Goal: Contribute content: Add original content to the website for others to see

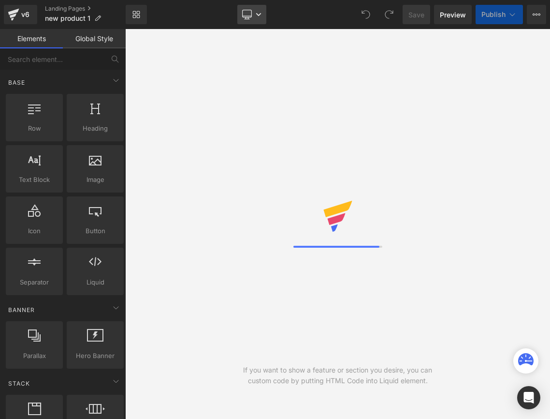
click at [259, 8] on link "Desktop" at bounding box center [251, 14] width 29 height 19
click at [260, 20] on link "Desktop" at bounding box center [251, 14] width 29 height 19
click at [260, 19] on link "Desktop" at bounding box center [251, 14] width 29 height 19
click at [259, 18] on link "Desktop" at bounding box center [251, 14] width 29 height 19
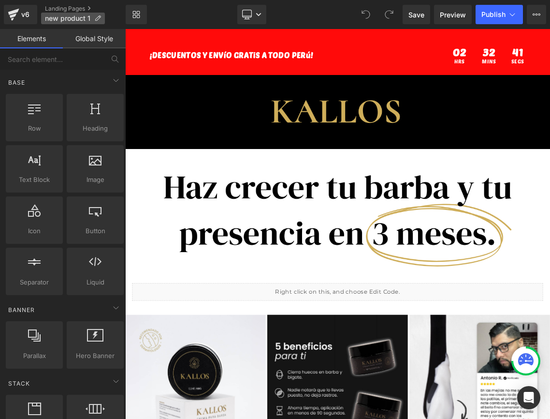
click at [63, 20] on span "new product 1" at bounding box center [67, 18] width 45 height 8
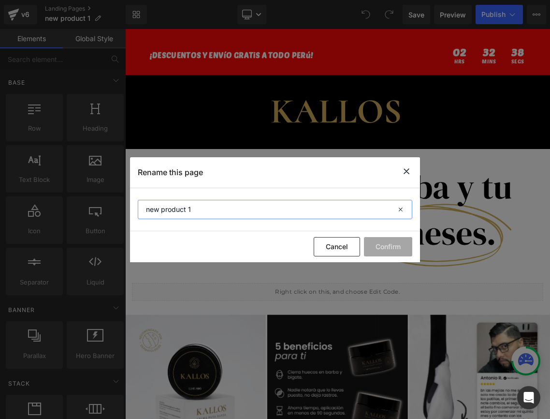
drag, startPoint x: 230, startPoint y: 209, endPoint x: 120, endPoint y: 216, distance: 109.9
click at [112, 216] on div "Rename this page new product 1 Cancel Confirm" at bounding box center [275, 209] width 550 height 419
drag, startPoint x: 243, startPoint y: 203, endPoint x: 202, endPoint y: 209, distance: 41.2
click at [202, 209] on input "new product 1" at bounding box center [275, 209] width 275 height 19
type input "15 day cleanse"
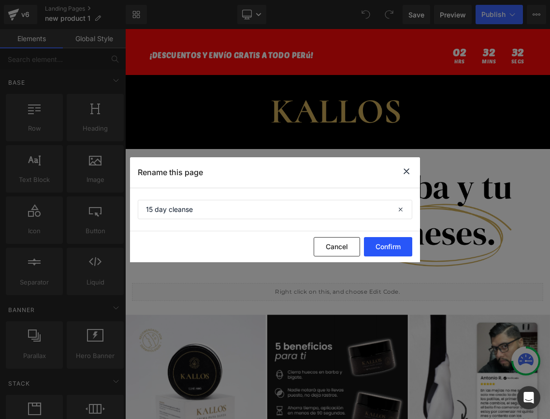
click at [384, 242] on button "Confirm" at bounding box center [388, 246] width 48 height 19
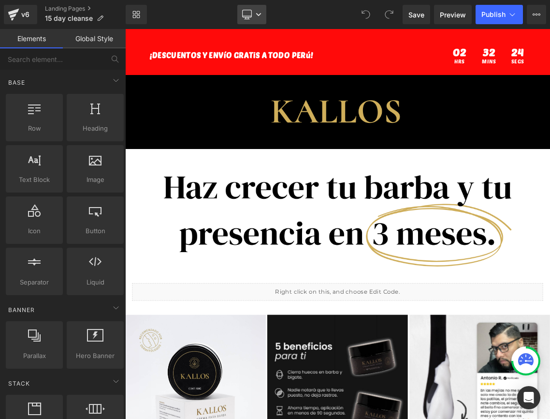
click at [245, 20] on link "Desktop" at bounding box center [251, 14] width 29 height 19
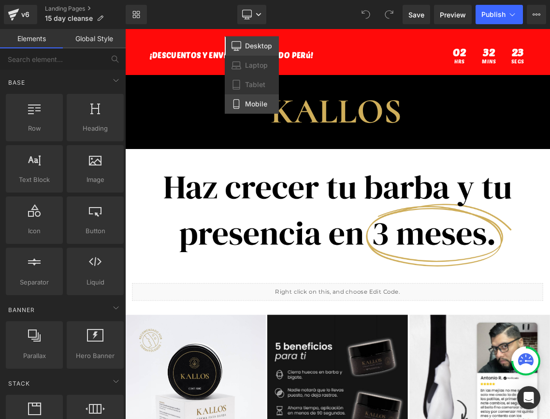
click at [252, 102] on span "Mobile" at bounding box center [256, 104] width 22 height 9
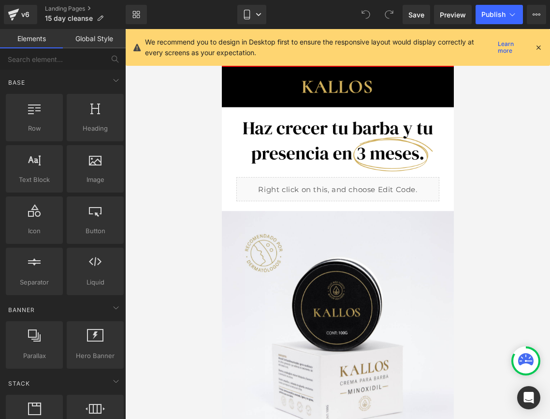
click at [533, 44] on div "We recommend you to design in Desktop first to ensure the responsive layout wou…" at bounding box center [340, 47] width 390 height 21
click at [535, 45] on icon at bounding box center [538, 47] width 9 height 9
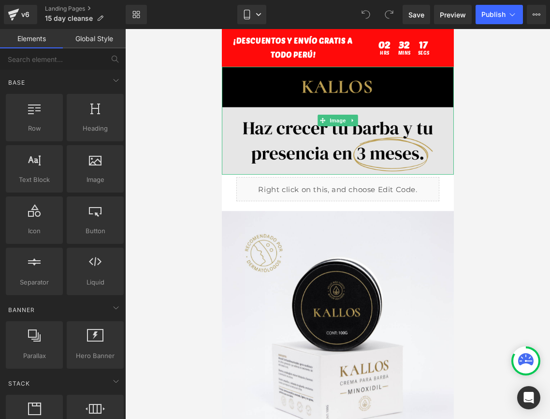
click at [424, 78] on img at bounding box center [337, 121] width 232 height 108
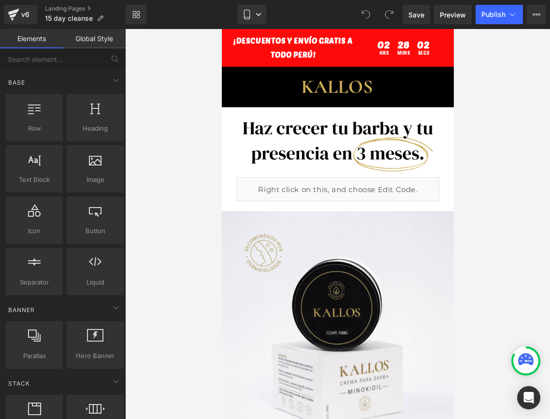
click at [159, 198] on div at bounding box center [337, 224] width 425 height 390
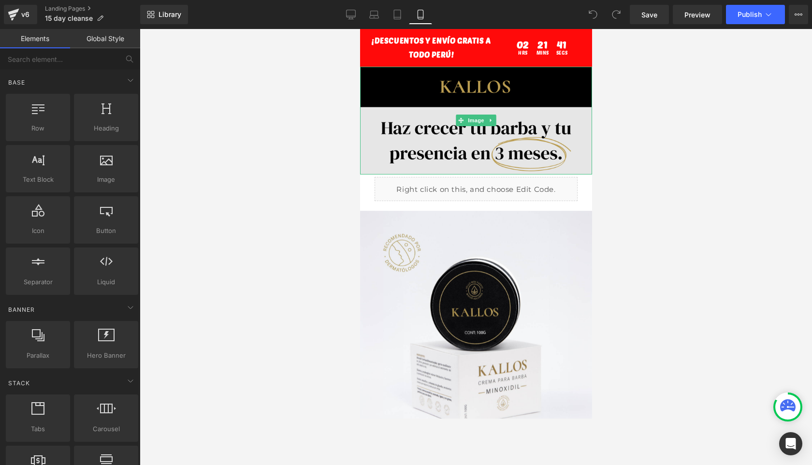
click at [443, 154] on img at bounding box center [476, 121] width 232 height 108
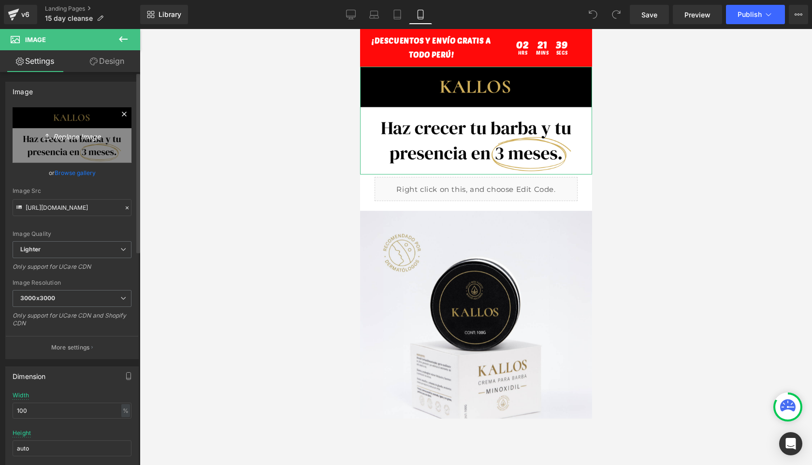
click at [73, 129] on icon "Replace Image" at bounding box center [71, 135] width 77 height 12
type input "C:\fakepath\Copia de Copia de WEB.png"
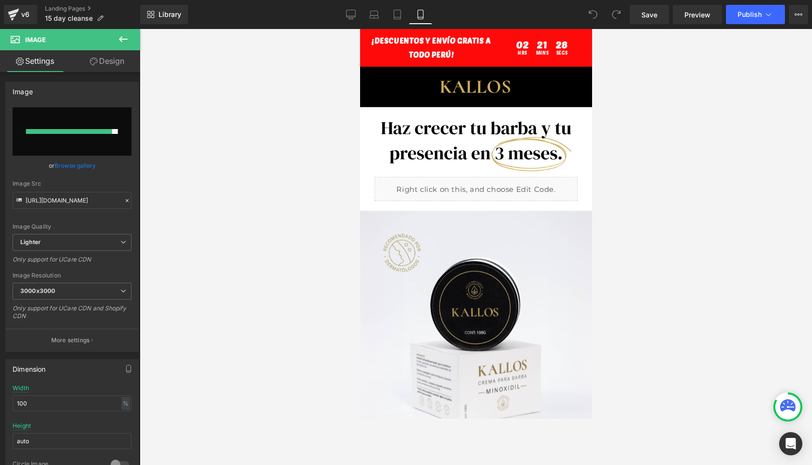
type input "[URL][DOMAIN_NAME]"
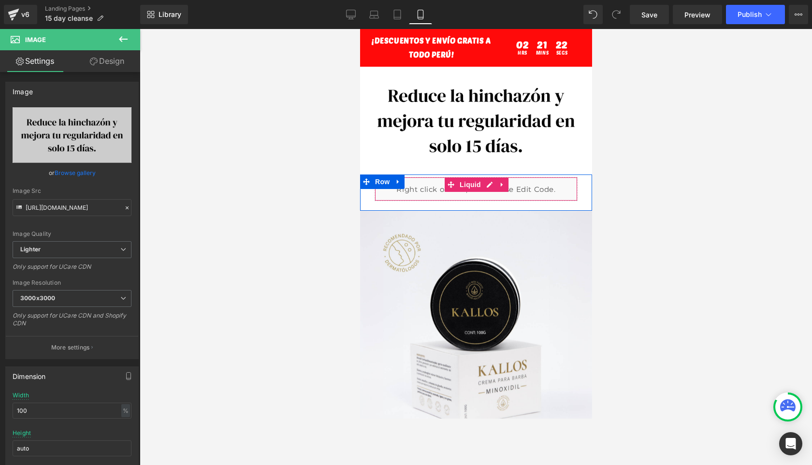
click at [505, 193] on div "Liquid" at bounding box center [475, 189] width 203 height 24
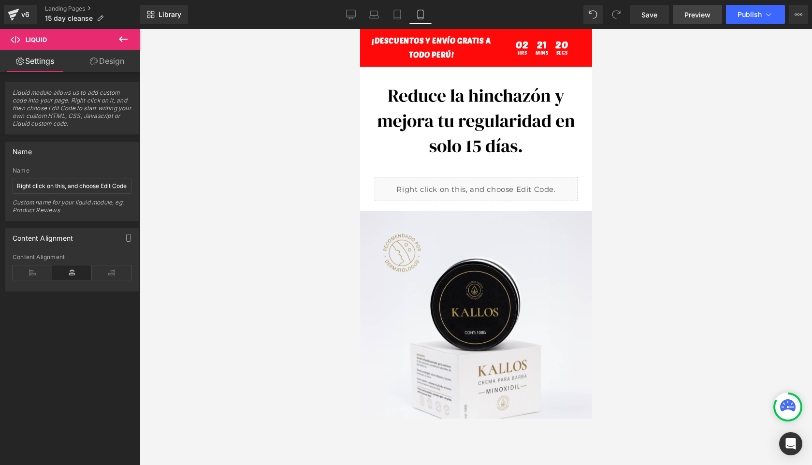
click at [550, 21] on link "Preview" at bounding box center [697, 14] width 49 height 19
click at [550, 26] on div "Library Mobile Desktop Laptop Tablet Mobile Save Preview Publish Scheduled View…" at bounding box center [476, 14] width 672 height 29
click at [550, 15] on span "Save" at bounding box center [649, 15] width 16 height 10
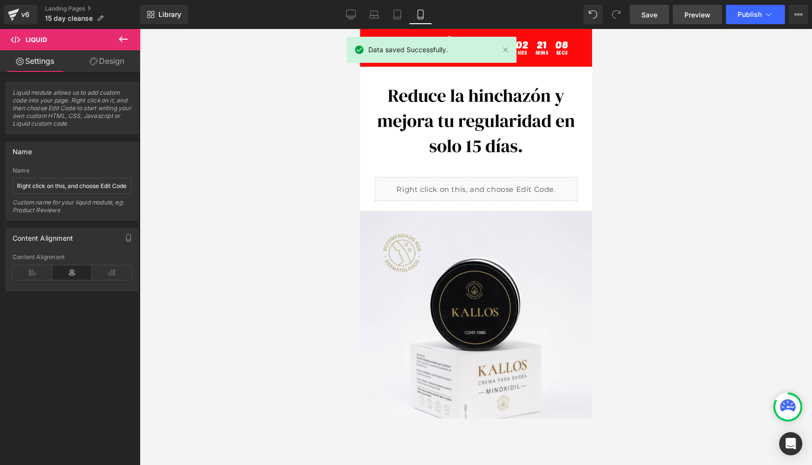
click at [550, 17] on span "Preview" at bounding box center [697, 15] width 26 height 10
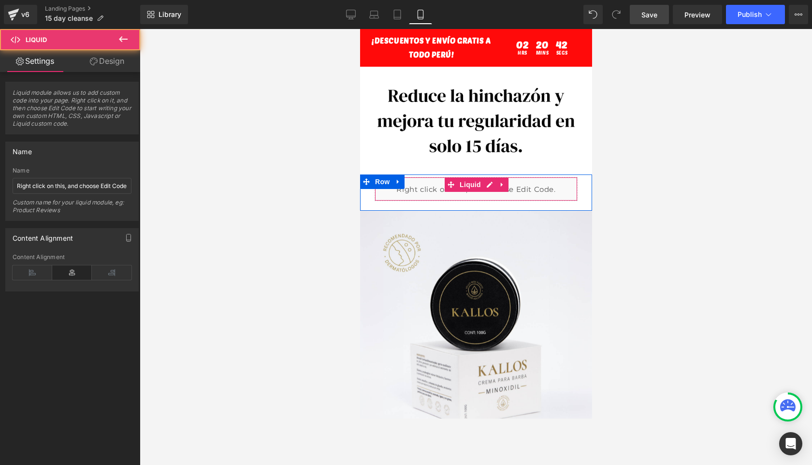
click at [430, 184] on div "Liquid" at bounding box center [475, 189] width 203 height 24
click at [493, 183] on div "Liquid" at bounding box center [475, 189] width 203 height 24
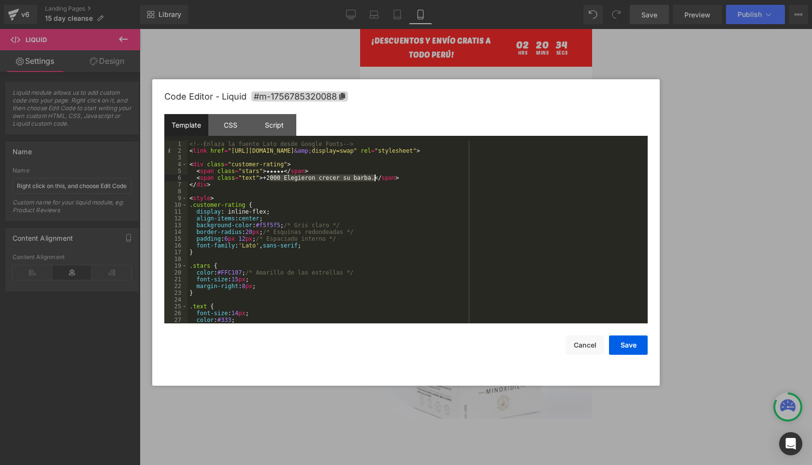
drag, startPoint x: 269, startPoint y: 178, endPoint x: 374, endPoint y: 176, distance: 104.9
click at [374, 176] on div "<!-- Enlaza la fuente Lato desde Google Fonts --> < link href = "[URL][DOMAIN_N…" at bounding box center [416, 239] width 456 height 196
click at [269, 181] on div "<!-- Enlaza la fuente Lato desde Google Fonts --> < link href = "[URL][DOMAIN_N…" at bounding box center [416, 239] width 456 height 196
click at [550, 347] on button "Save" at bounding box center [628, 344] width 39 height 19
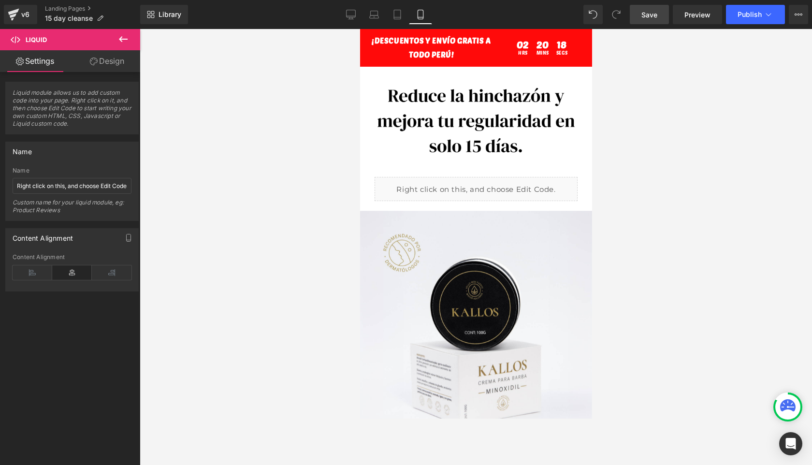
click at [550, 18] on link "Save" at bounding box center [649, 14] width 39 height 19
click at [550, 185] on div "Liquid Row" at bounding box center [476, 192] width 232 height 36
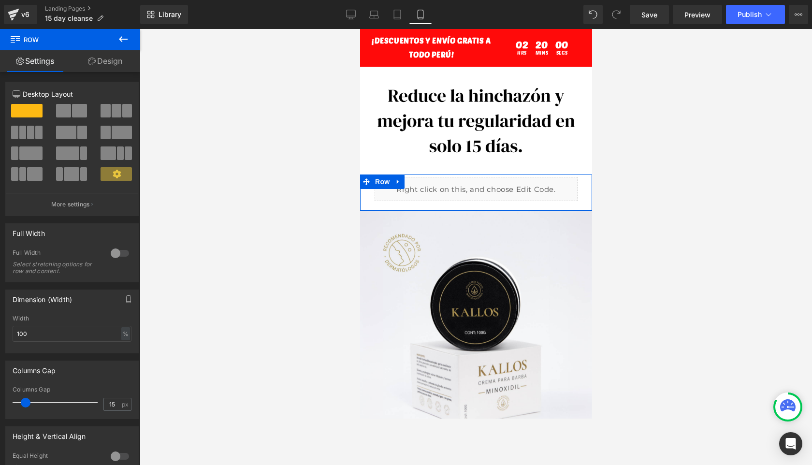
click at [104, 68] on link "Design" at bounding box center [105, 61] width 70 height 22
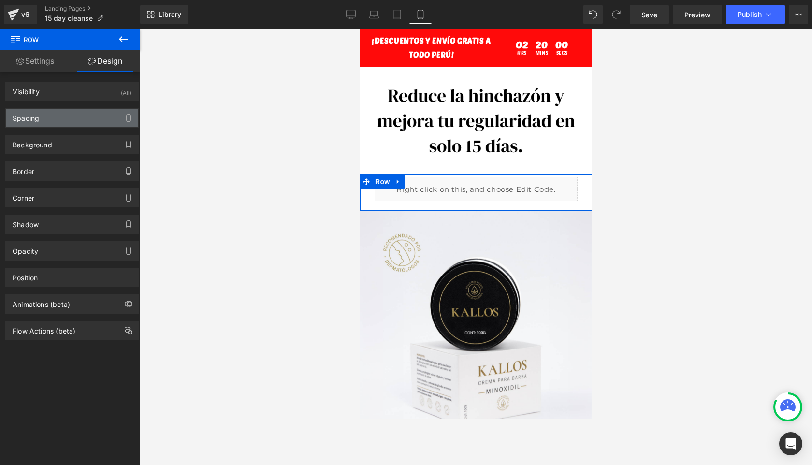
click at [53, 113] on div "Spacing" at bounding box center [72, 118] width 132 height 18
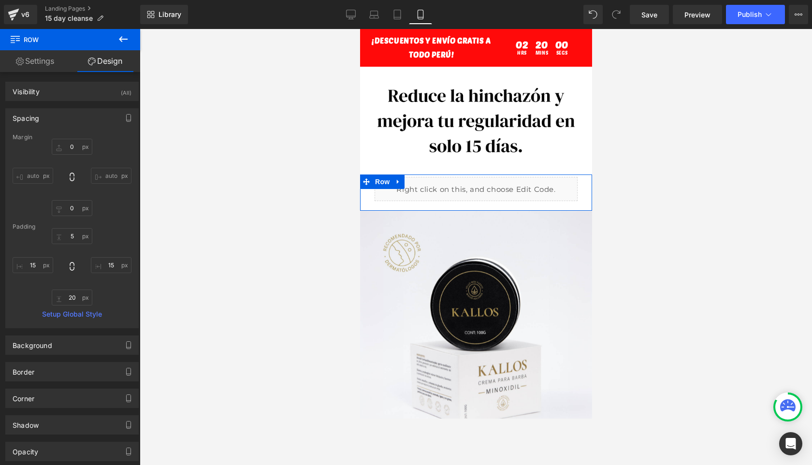
type input "0"
type input "5"
type input "15"
type input "20"
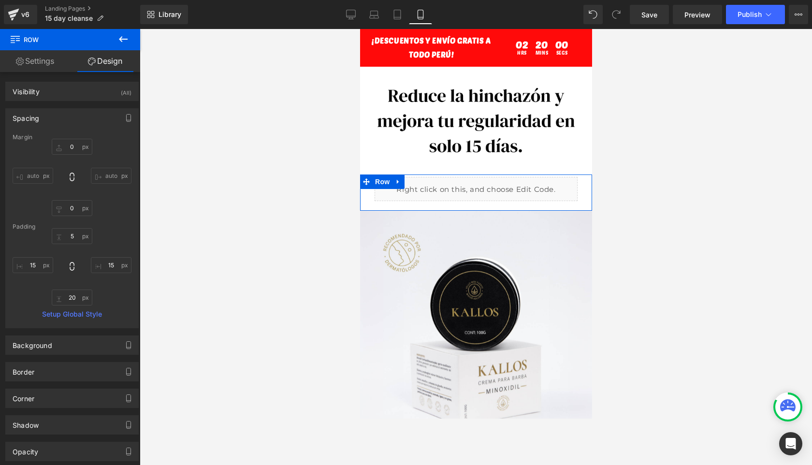
type input "15"
click at [78, 235] on input "5" at bounding box center [72, 236] width 41 height 16
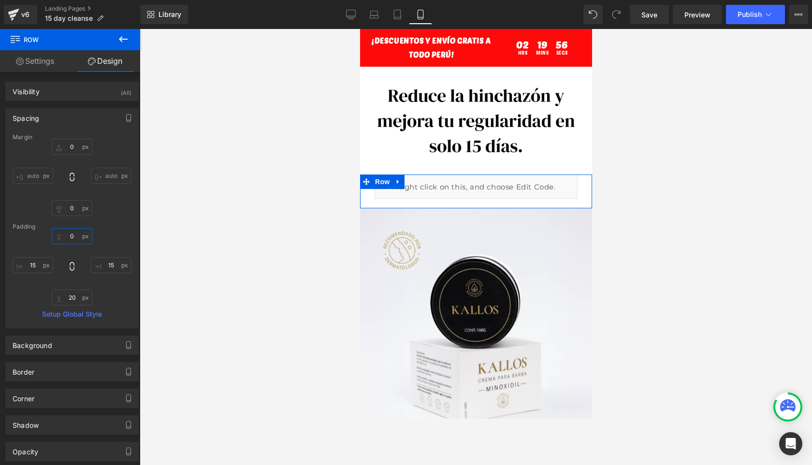
type input "0"
click at [550, 148] on div at bounding box center [476, 247] width 672 height 436
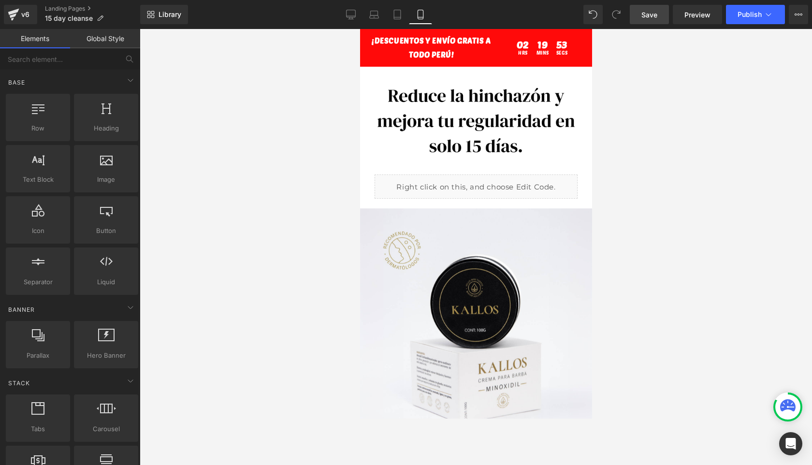
click at [550, 15] on span "Save" at bounding box center [649, 15] width 16 height 10
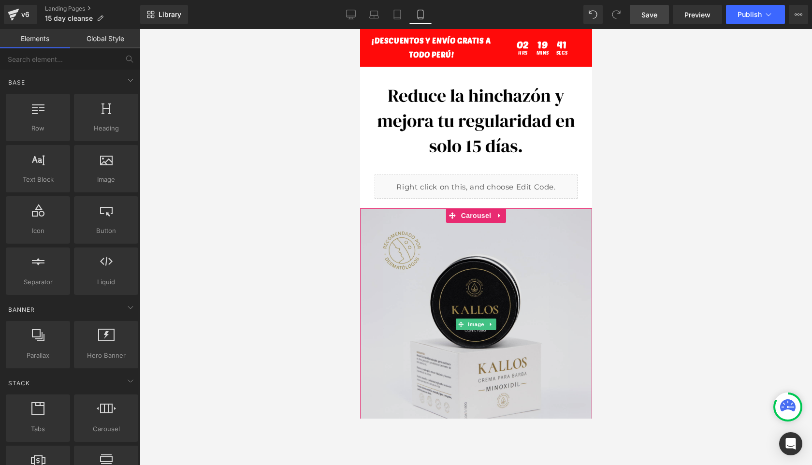
click at [428, 314] on img at bounding box center [476, 324] width 232 height 232
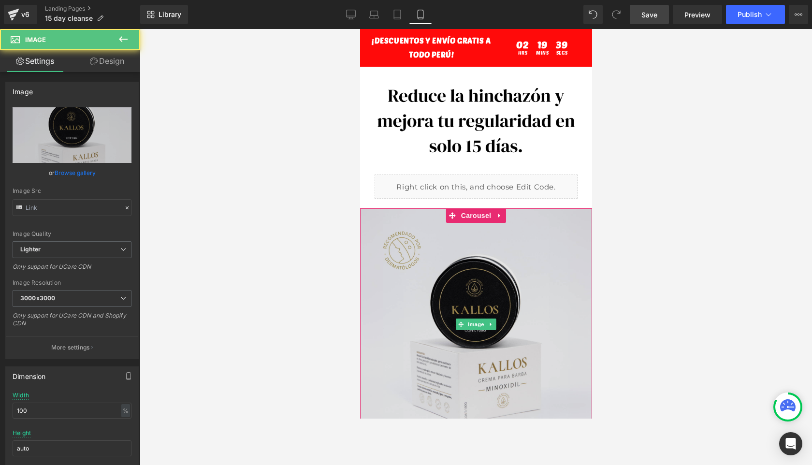
type input "[URL][DOMAIN_NAME]"
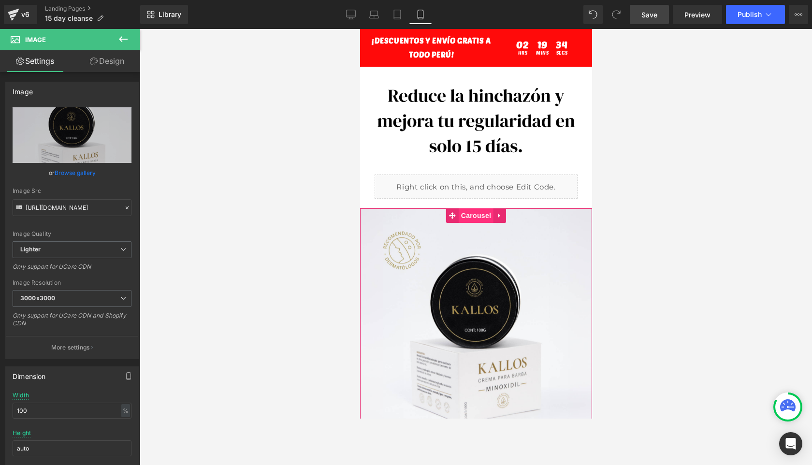
click at [472, 216] on span "Carousel" at bounding box center [475, 215] width 35 height 14
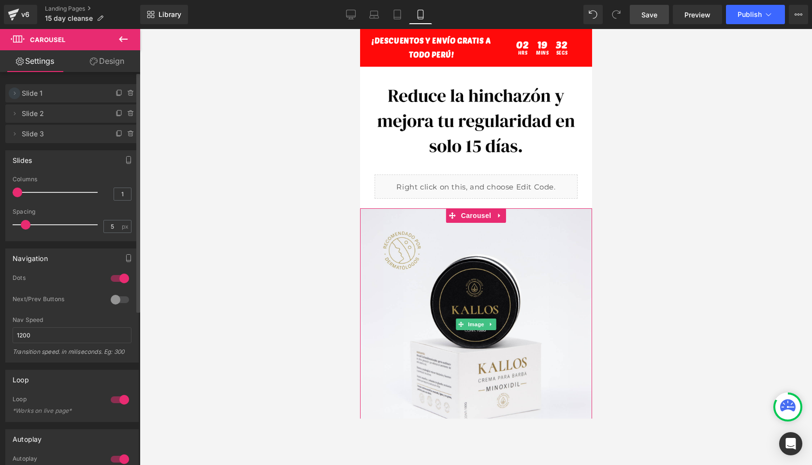
click at [12, 89] on span at bounding box center [15, 93] width 12 height 12
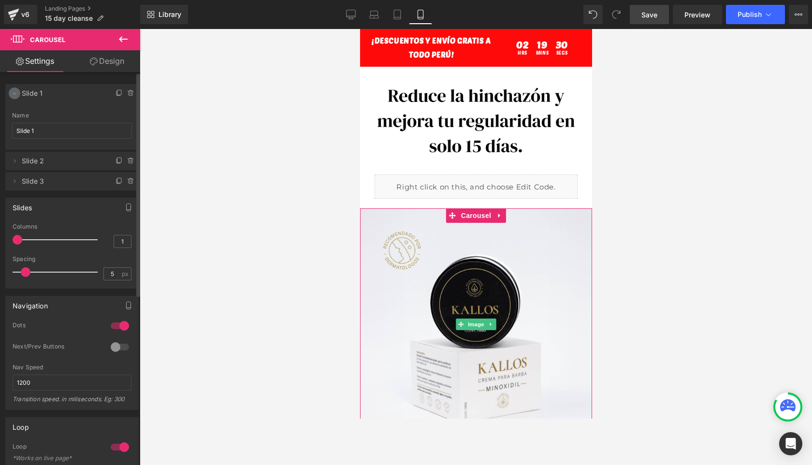
click at [12, 90] on icon at bounding box center [15, 93] width 8 height 8
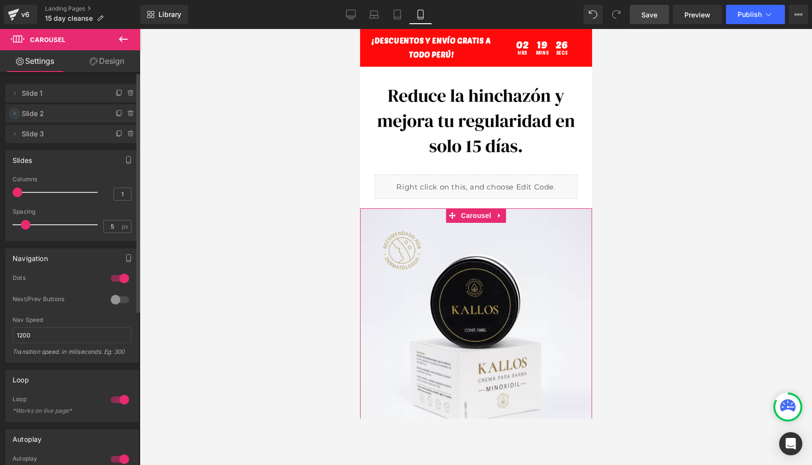
click at [17, 110] on icon at bounding box center [15, 114] width 8 height 8
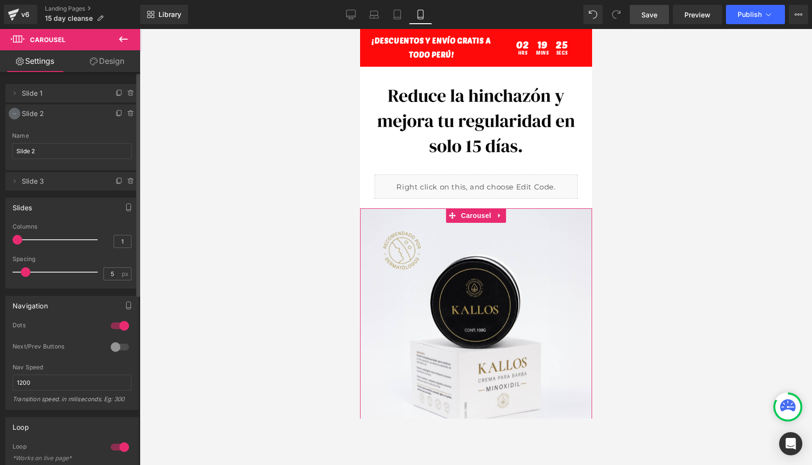
click at [16, 117] on icon at bounding box center [15, 114] width 8 height 8
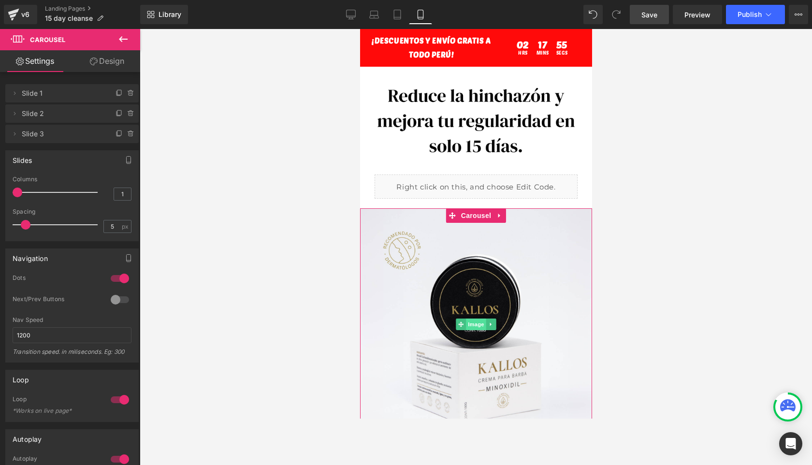
click at [473, 321] on span "Image" at bounding box center [475, 325] width 20 height 12
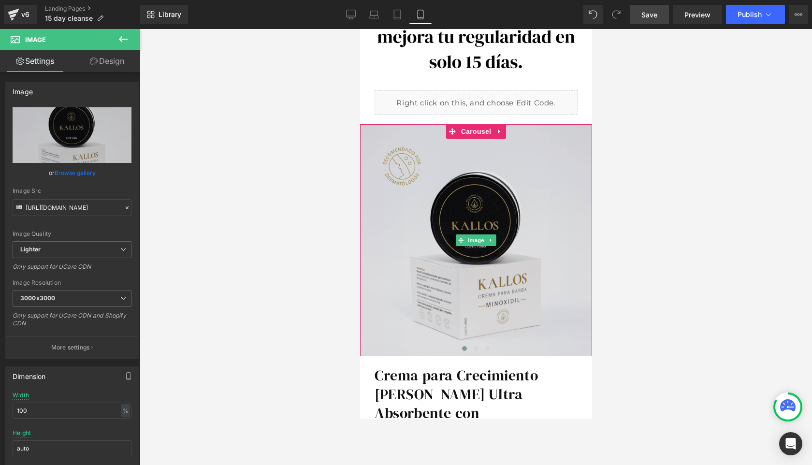
scroll to position [85, 0]
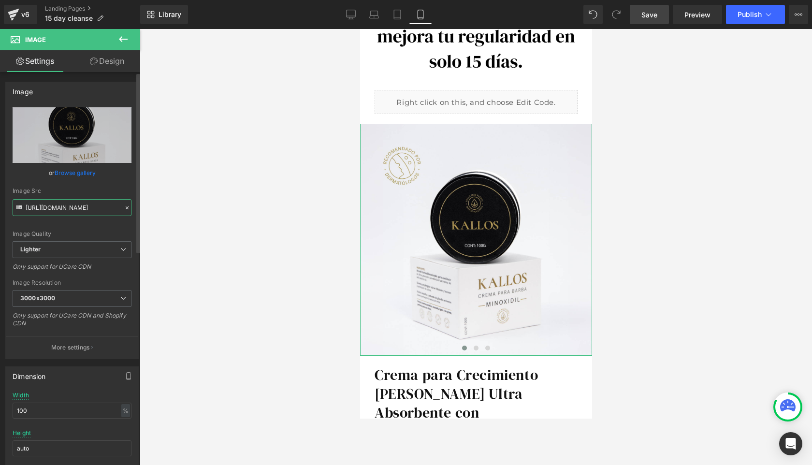
click at [51, 202] on input "[URL][DOMAIN_NAME]" at bounding box center [72, 207] width 119 height 17
click at [79, 189] on div "Image Src" at bounding box center [72, 191] width 119 height 7
